Goal: Task Accomplishment & Management: Manage account settings

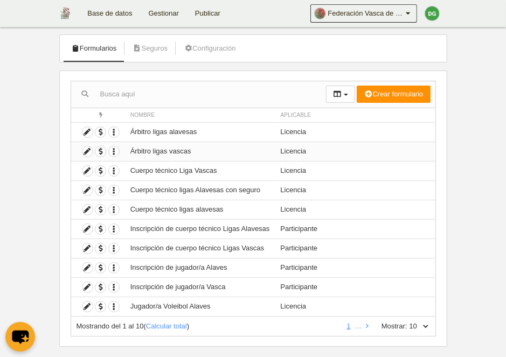
scroll to position [70, 0]
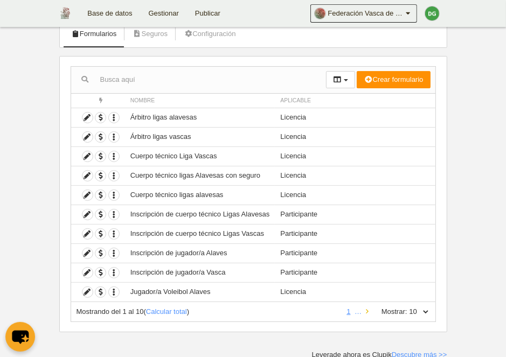
click at [366, 309] on icon at bounding box center [367, 311] width 3 height 7
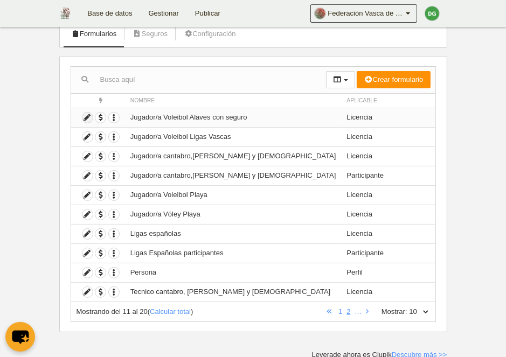
click at [88, 119] on icon at bounding box center [87, 118] width 10 height 10
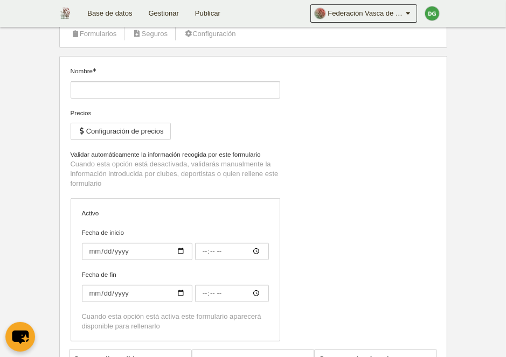
type input "Jugador/a Voleibol Alaves con seguro"
checkbox input "true"
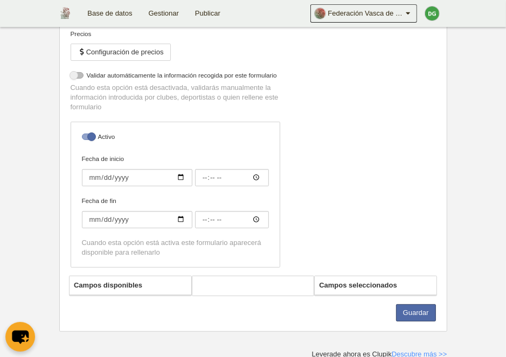
select select "selected"
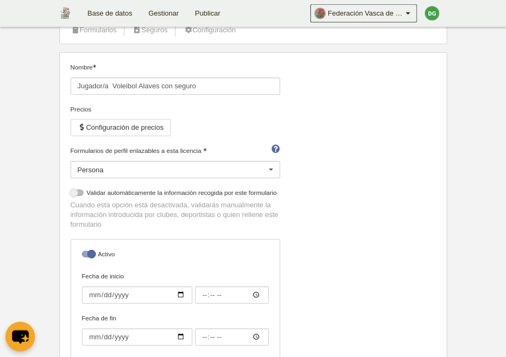
scroll to position [29, 0]
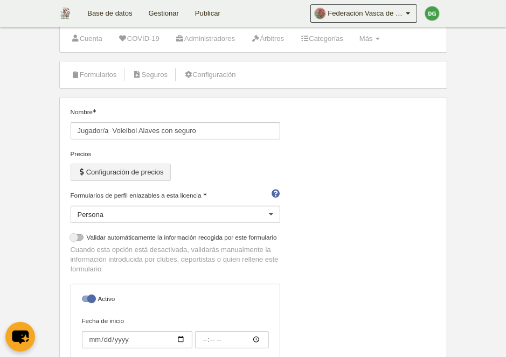
click at [90, 169] on button "Configuración de precios" at bounding box center [121, 172] width 100 height 17
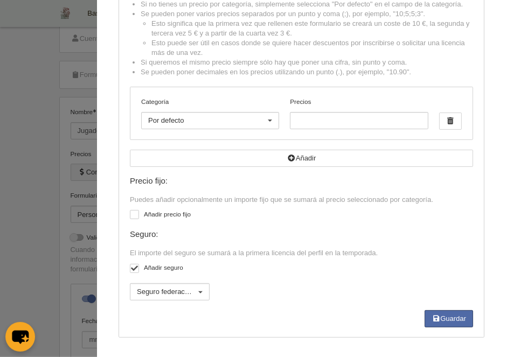
scroll to position [0, 0]
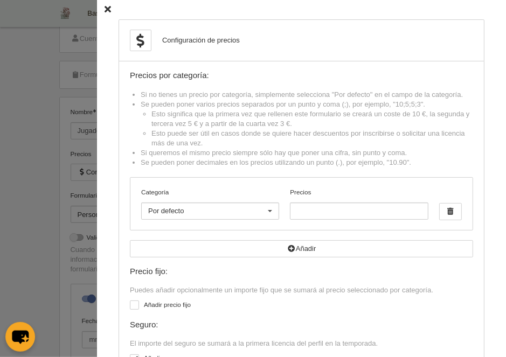
click at [110, 9] on icon at bounding box center [107, 9] width 6 height 7
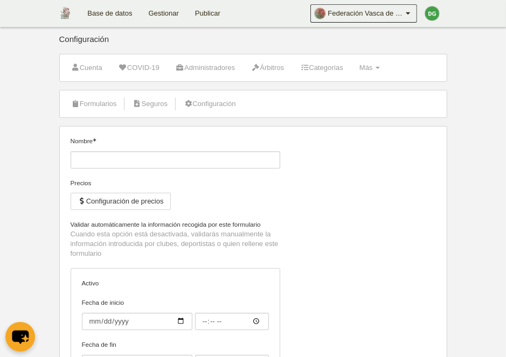
type input "Jugador/a Voleibol Alaves con seguro"
checkbox input "true"
